Goal: Information Seeking & Learning: Learn about a topic

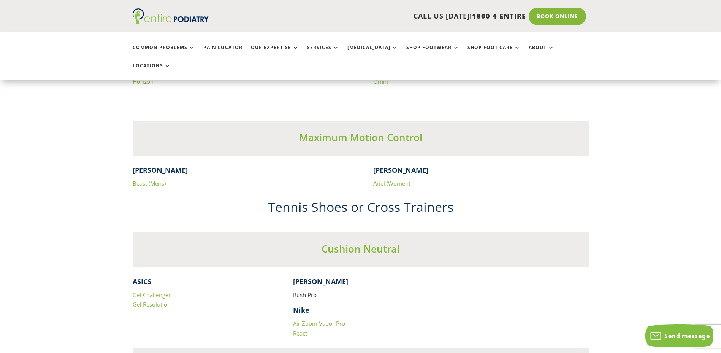
scroll to position [1398, 0]
click at [380, 178] on link "Ariel (Women)" at bounding box center [391, 182] width 37 height 8
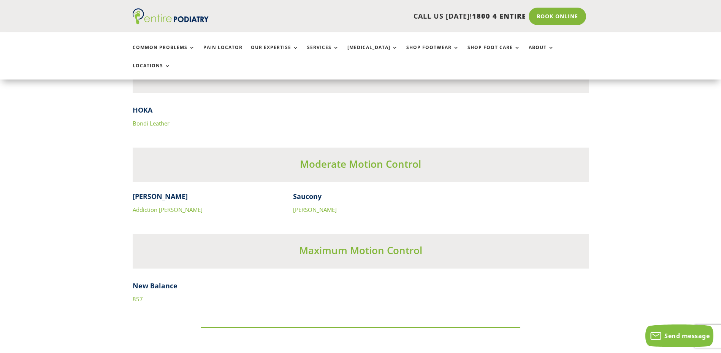
scroll to position [2431, 0]
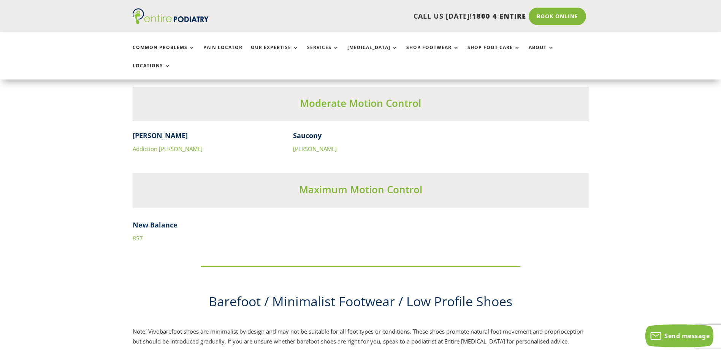
click at [140, 234] on link "857" at bounding box center [138, 238] width 10 height 8
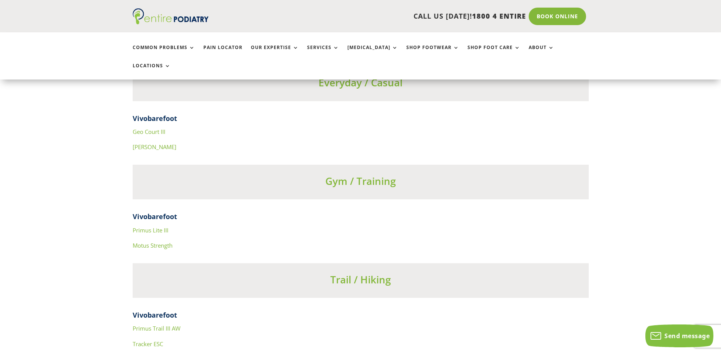
scroll to position [2705, 0]
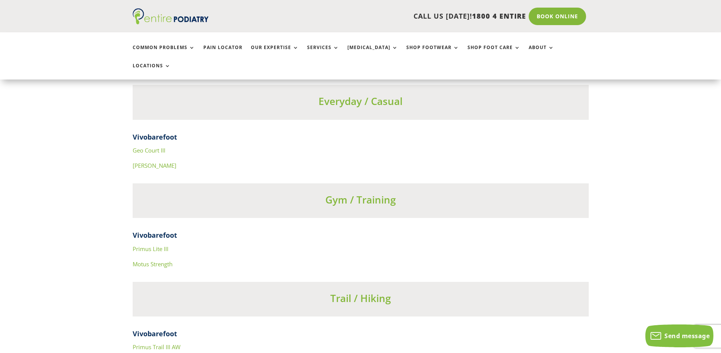
click at [144, 146] on link "Geo Court III" at bounding box center [149, 150] width 33 height 8
click at [138, 161] on link "[PERSON_NAME]" at bounding box center [155, 165] width 44 height 8
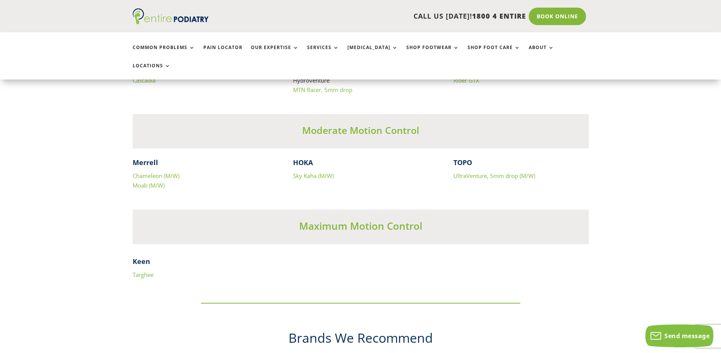
scroll to position [3586, 0]
